Goal: Task Accomplishment & Management: Complete application form

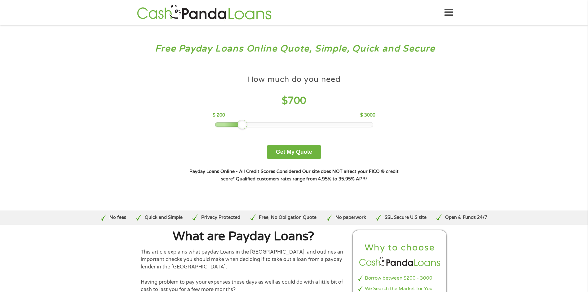
drag, startPoint x: 259, startPoint y: 125, endPoint x: 239, endPoint y: 125, distance: 20.2
click at [239, 125] on div at bounding box center [243, 125] width 10 height 10
drag, startPoint x: 235, startPoint y: 126, endPoint x: 240, endPoint y: 126, distance: 4.7
click at [240, 126] on div at bounding box center [243, 125] width 10 height 10
click at [305, 156] on button "Get My Quote" at bounding box center [294, 152] width 54 height 15
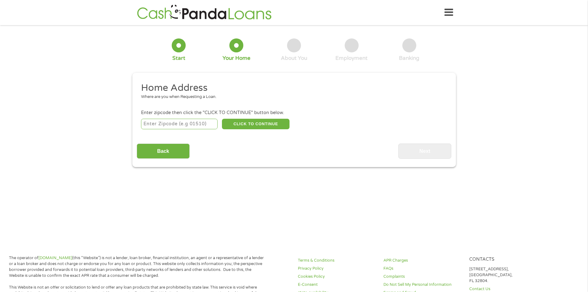
click at [159, 124] on input "number" at bounding box center [179, 124] width 77 height 11
type input "50208"
select select "[US_STATE]"
click at [252, 124] on button "CLICK TO CONTINUE" at bounding box center [256, 124] width 68 height 11
type input "50208"
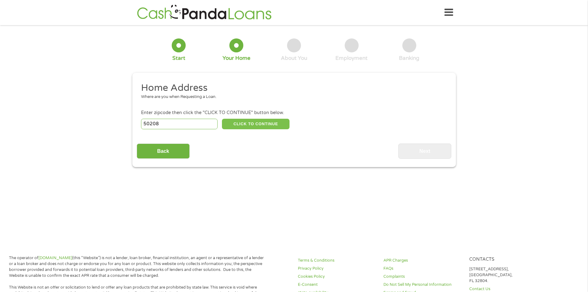
type input "[PERSON_NAME]"
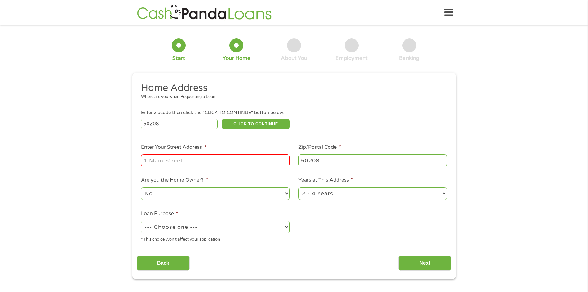
click at [184, 161] on input "Enter Your Street Address *" at bounding box center [215, 160] width 149 height 12
type input "314 E 4 1/2 ST S"
click at [340, 195] on select "1 Year or less 1 - 2 Years 2 - 4 Years Over 4 Years" at bounding box center [373, 193] width 149 height 13
select select "60months"
click at [299, 187] on select "1 Year or less 1 - 2 Years 2 - 4 Years Over 4 Years" at bounding box center [373, 193] width 149 height 13
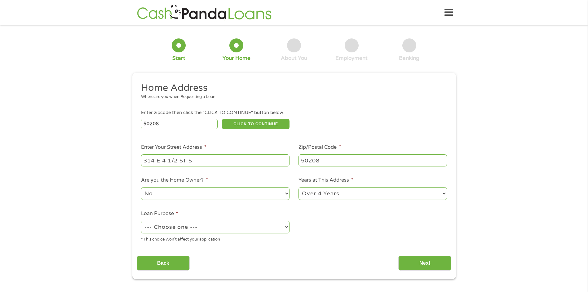
click at [287, 229] on select "--- Choose one --- Pay Bills Debt Consolidation Home Improvement Major Purchase…" at bounding box center [215, 227] width 149 height 13
select select "other"
click at [141, 221] on select "--- Choose one --- Pay Bills Debt Consolidation Home Improvement Major Purchase…" at bounding box center [215, 227] width 149 height 13
click at [423, 264] on input "Next" at bounding box center [425, 263] width 53 height 15
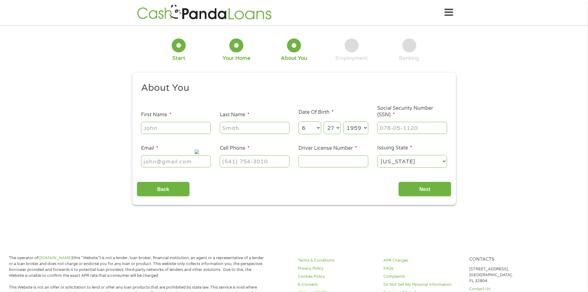
scroll to position [2, 2]
click at [179, 129] on input "First Name *" at bounding box center [176, 128] width 70 height 12
type input "[PERSON_NAME]"
type input "Set Apart for Me Ministries"
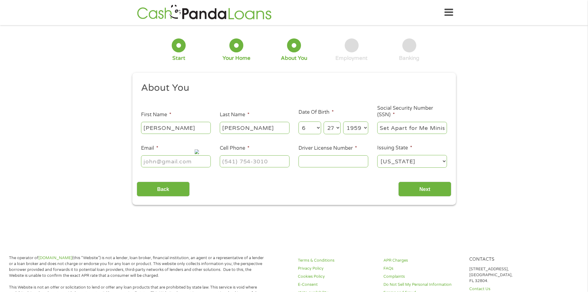
type input "[EMAIL_ADDRESS][DOMAIN_NAME]"
type input "6415210080"
type input "[PHONE_NUMBER]"
type input "___-__-____"
click at [384, 126] on input "___-__-____" at bounding box center [413, 128] width 70 height 12
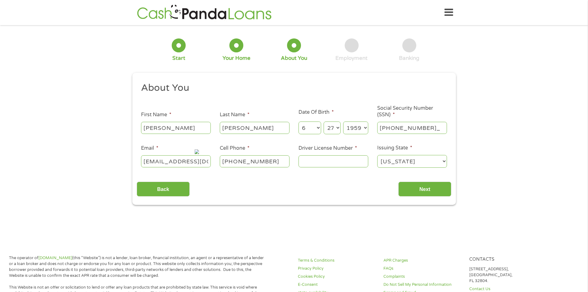
type input "398-48-9512"
click at [329, 163] on input "Driver License Number *" at bounding box center [334, 161] width 70 height 12
type input "595WW1934"
type input "[EMAIL_ADDRESS][DOMAIN_NAME](641) 521-0080"
type input "(___) ___-____"
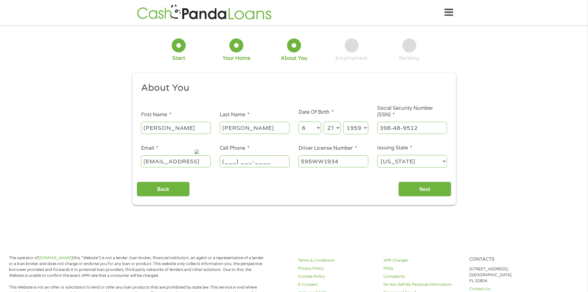
scroll to position [0, 2]
type input "[EMAIL_ADDRESS][DOMAIN_NAME]"
click at [230, 160] on input "(___) ___-____" at bounding box center [255, 161] width 70 height 12
type input "[PHONE_NUMBER]"
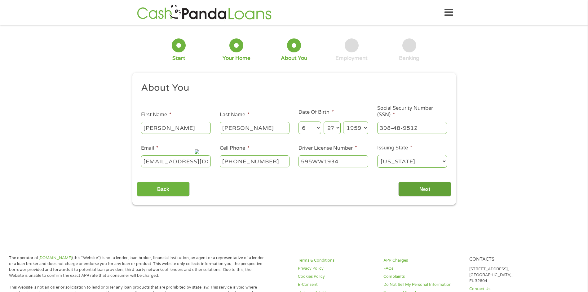
click at [421, 189] on input "Next" at bounding box center [425, 189] width 53 height 15
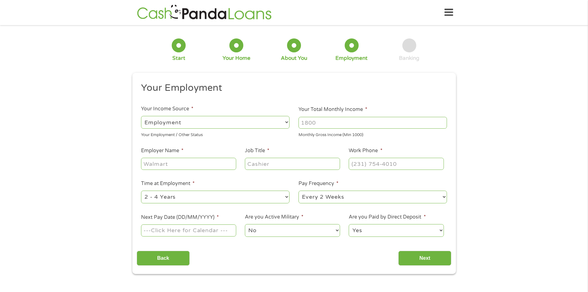
scroll to position [2, 2]
click at [288, 121] on select "--- Choose one --- Employment [DEMOGRAPHIC_DATA] Benefits" at bounding box center [215, 122] width 149 height 13
select select "benefits"
click at [141, 116] on select "--- Choose one --- Employment [DEMOGRAPHIC_DATA] Benefits" at bounding box center [215, 122] width 149 height 13
type input "Other"
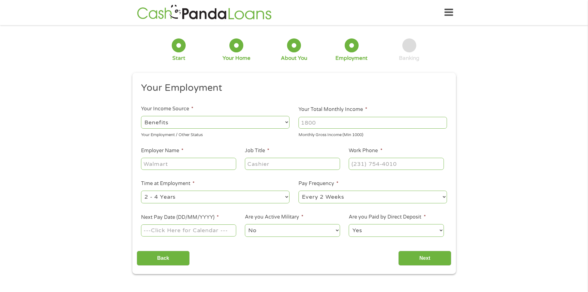
type input "[PHONE_NUMBER]"
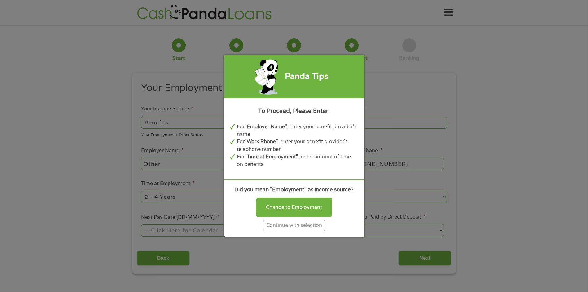
click at [306, 225] on div "Continue with selection" at bounding box center [294, 225] width 62 height 11
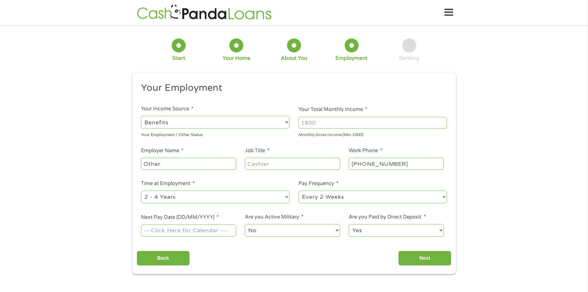
click at [180, 167] on input "Other" at bounding box center [188, 164] width 95 height 12
type input "O"
type input "Social Security"
click at [276, 163] on input "Job Title *" at bounding box center [292, 164] width 95 height 12
type input "Survivor"
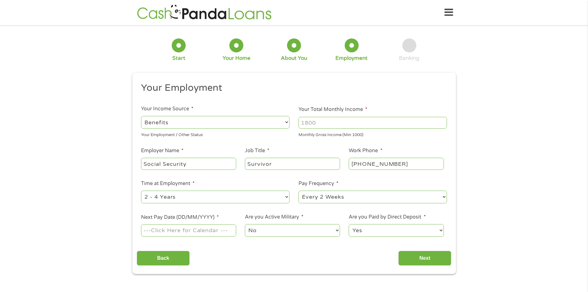
click at [285, 197] on select "--- Choose one --- 1 Year or less 1 - 2 Years 2 - 4 Years Over 4 Years" at bounding box center [215, 197] width 149 height 13
select select "60months"
click at [141, 191] on select "--- Choose one --- 1 Year or less 1 - 2 Years 2 - 4 Years Over 4 Years" at bounding box center [215, 197] width 149 height 13
click at [346, 199] on select "--- Choose one --- Every 2 Weeks Every Week Monthly Semi-Monthly" at bounding box center [373, 197] width 149 height 13
select select "monthly"
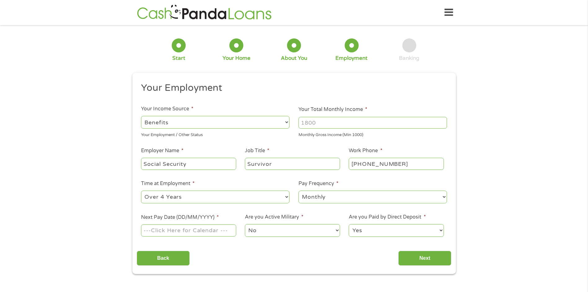
click at [299, 191] on select "--- Choose one --- Every 2 Weeks Every Week Monthly Semi-Monthly" at bounding box center [373, 197] width 149 height 13
click at [215, 233] on input "Next Pay Date (DD/MM/YYYY) *" at bounding box center [188, 231] width 95 height 12
type input "[DATE]"
click at [292, 230] on select "No Yes" at bounding box center [292, 230] width 95 height 13
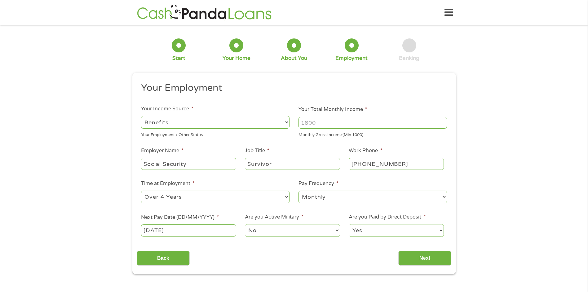
click at [403, 228] on select "Yes No" at bounding box center [396, 230] width 95 height 13
click at [349, 224] on select "Yes No" at bounding box center [396, 230] width 95 height 13
click at [429, 259] on input "Next" at bounding box center [425, 258] width 53 height 15
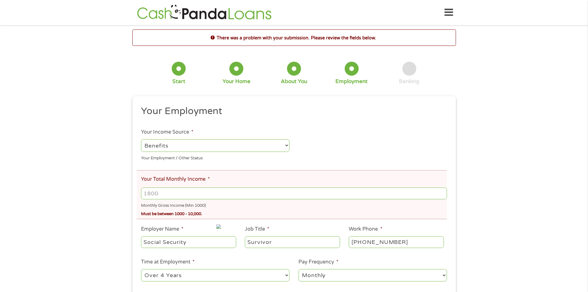
click at [163, 194] on input "Your Total Monthly Income *" at bounding box center [294, 194] width 306 height 12
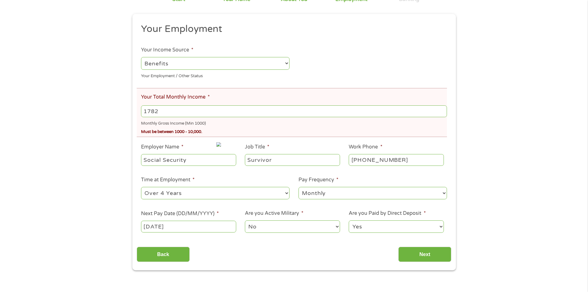
scroll to position [93, 0]
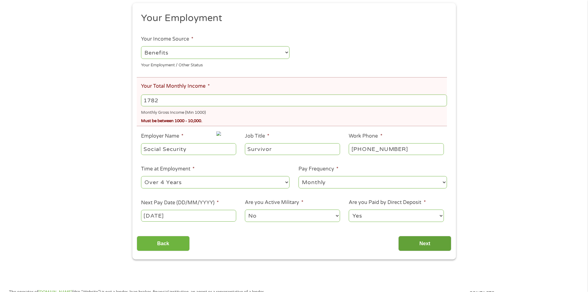
type input "1782"
click at [428, 245] on input "Next" at bounding box center [425, 243] width 53 height 15
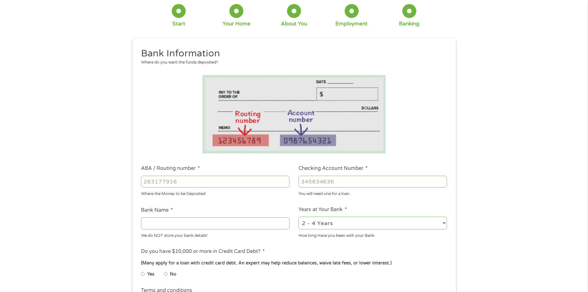
scroll to position [0, 0]
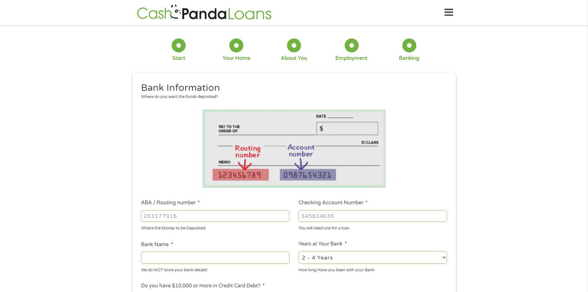
click at [181, 217] on input "ABA / Routing number *" at bounding box center [215, 216] width 149 height 12
type input "273975674"
type input "ADVANTAGE CREDIT UNION"
type input "273975674"
click at [318, 218] on input "Checking Account Number *" at bounding box center [373, 216] width 149 height 12
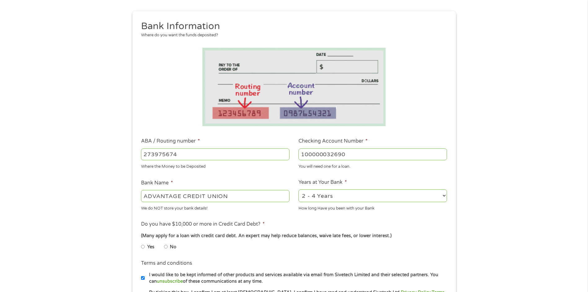
scroll to position [62, 0]
type input "100000032690"
click at [446, 195] on select "2 - 4 Years 6 - 12 Months 1 - 2 Years Over 4 Years" at bounding box center [373, 195] width 149 height 13
select select "60months"
click at [299, 189] on select "2 - 4 Years 6 - 12 Months 1 - 2 Years Over 4 Years" at bounding box center [373, 195] width 149 height 13
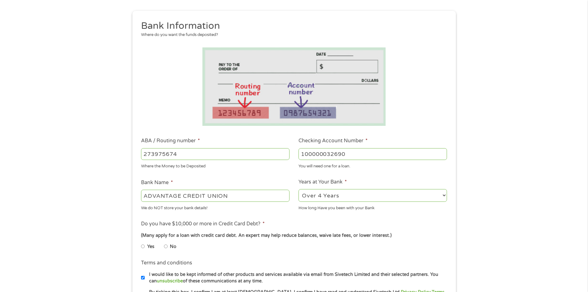
click at [165, 246] on input "No" at bounding box center [166, 247] width 4 height 10
radio input "true"
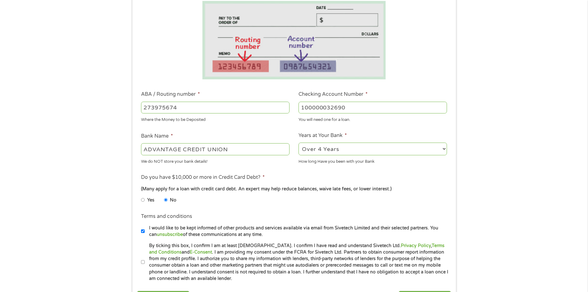
scroll to position [124, 0]
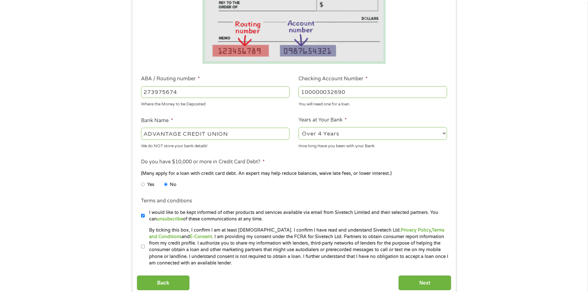
click at [143, 247] on input "By ticking this box, I confirm I am at least [DEMOGRAPHIC_DATA]. I confirm I ha…" at bounding box center [143, 247] width 4 height 10
checkbox input "true"
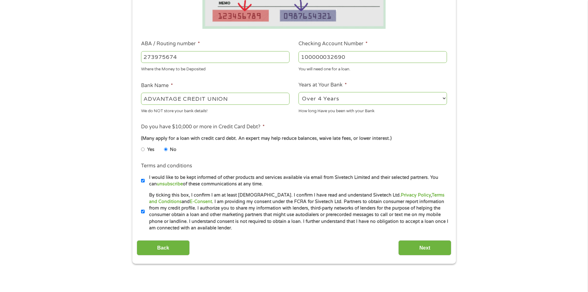
scroll to position [186, 0]
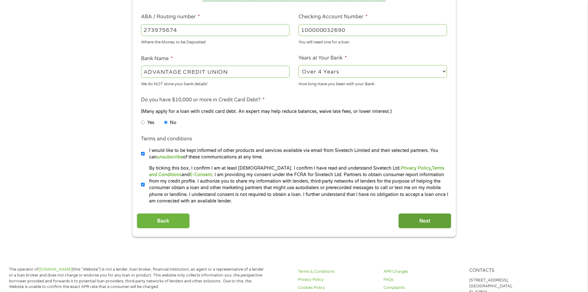
click at [428, 222] on input "Next" at bounding box center [425, 220] width 53 height 15
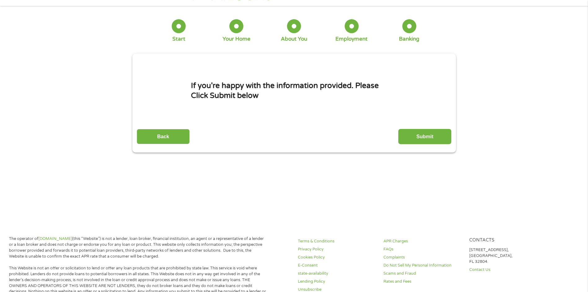
scroll to position [0, 0]
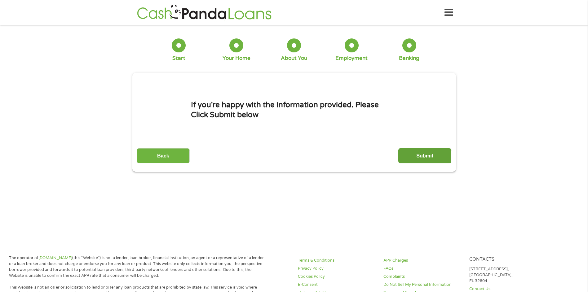
click at [419, 155] on input "Submit" at bounding box center [425, 155] width 53 height 15
